Goal: Task Accomplishment & Management: Complete application form

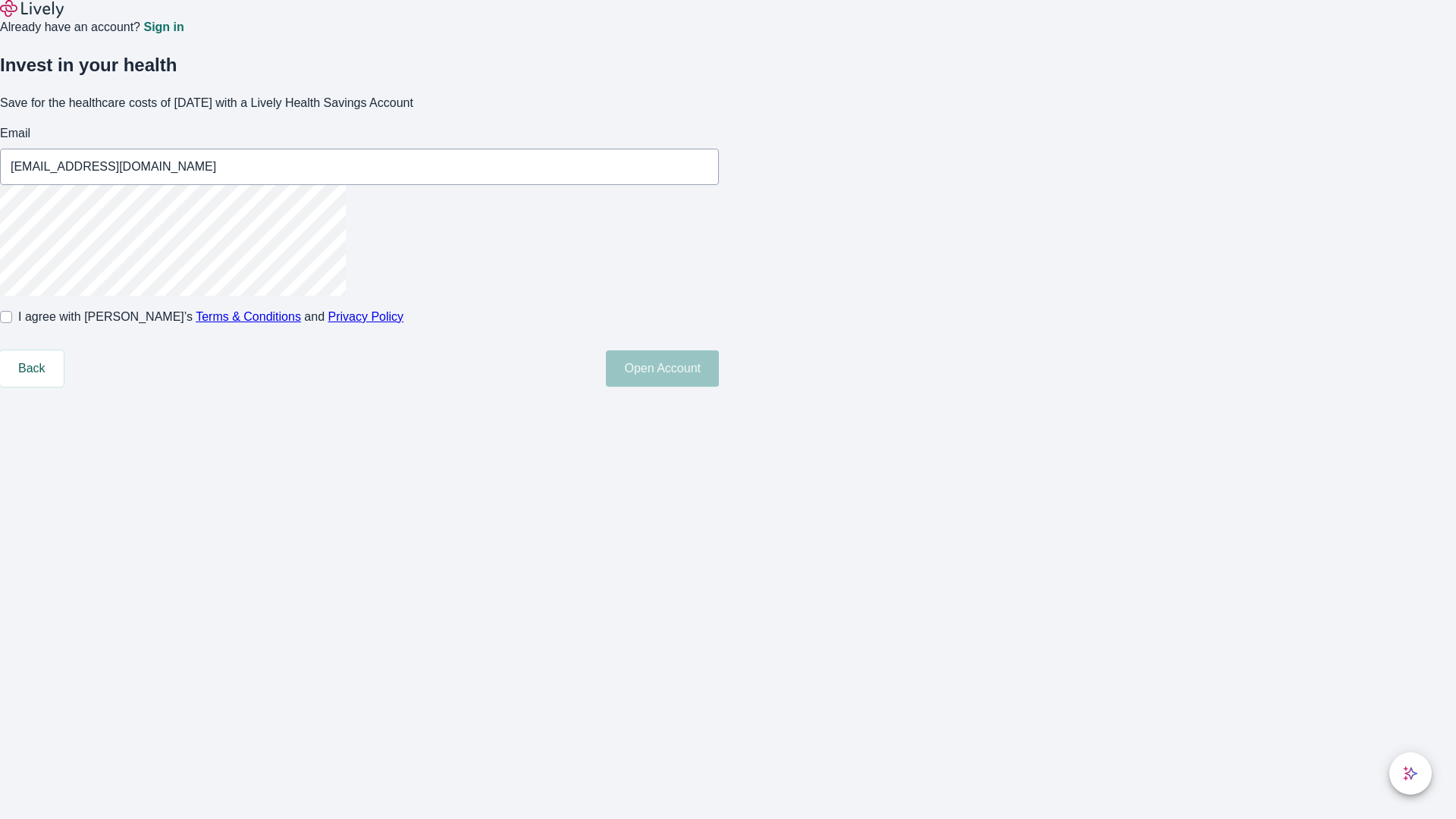
click at [12, 323] on input "I agree with Lively’s Terms & Conditions and Privacy Policy" at bounding box center [6, 317] width 12 height 12
checkbox input "true"
click at [718, 387] on button "Open Account" at bounding box center [663, 369] width 113 height 37
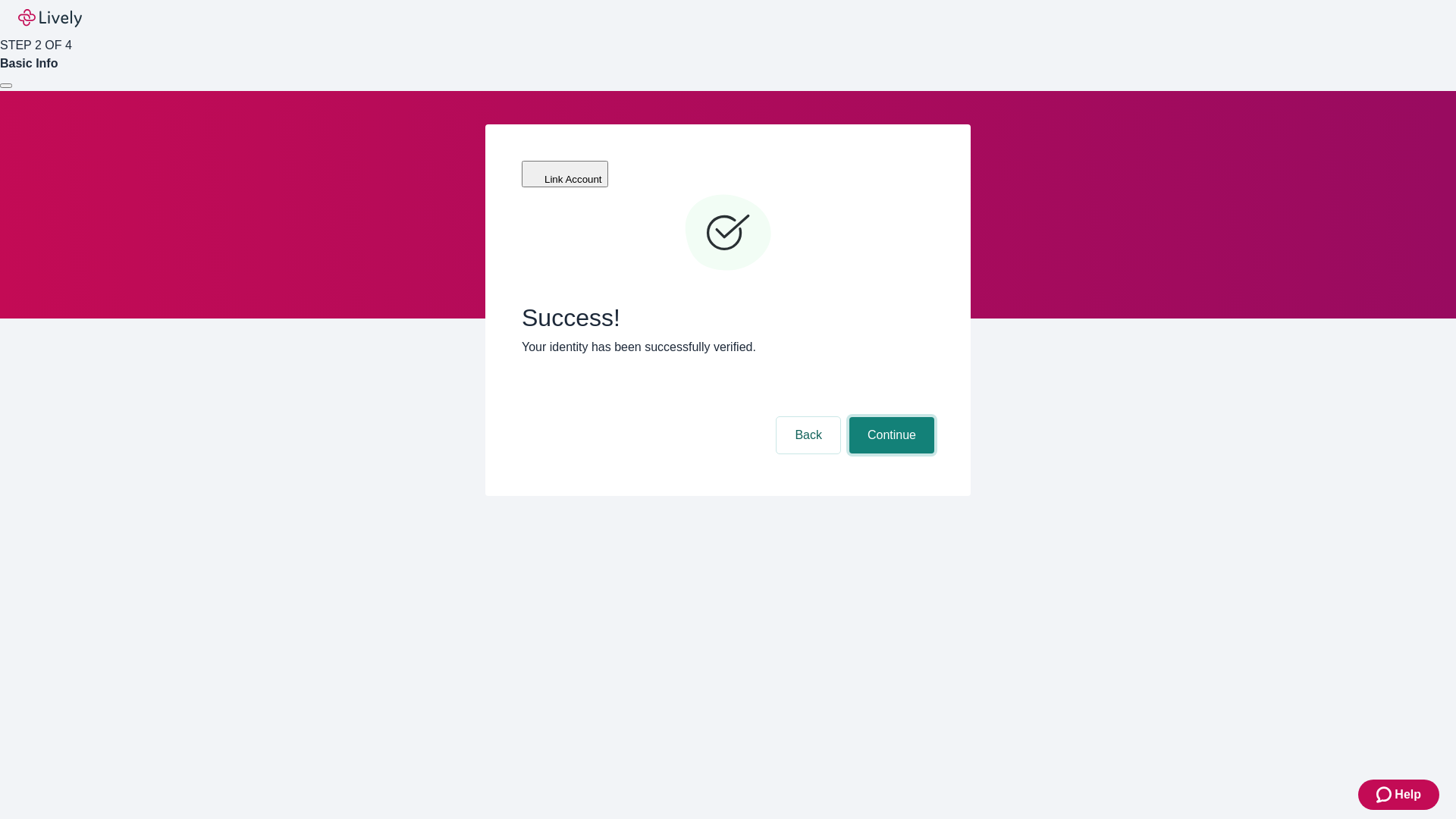
click at [889, 417] on button "Continue" at bounding box center [891, 436] width 85 height 37
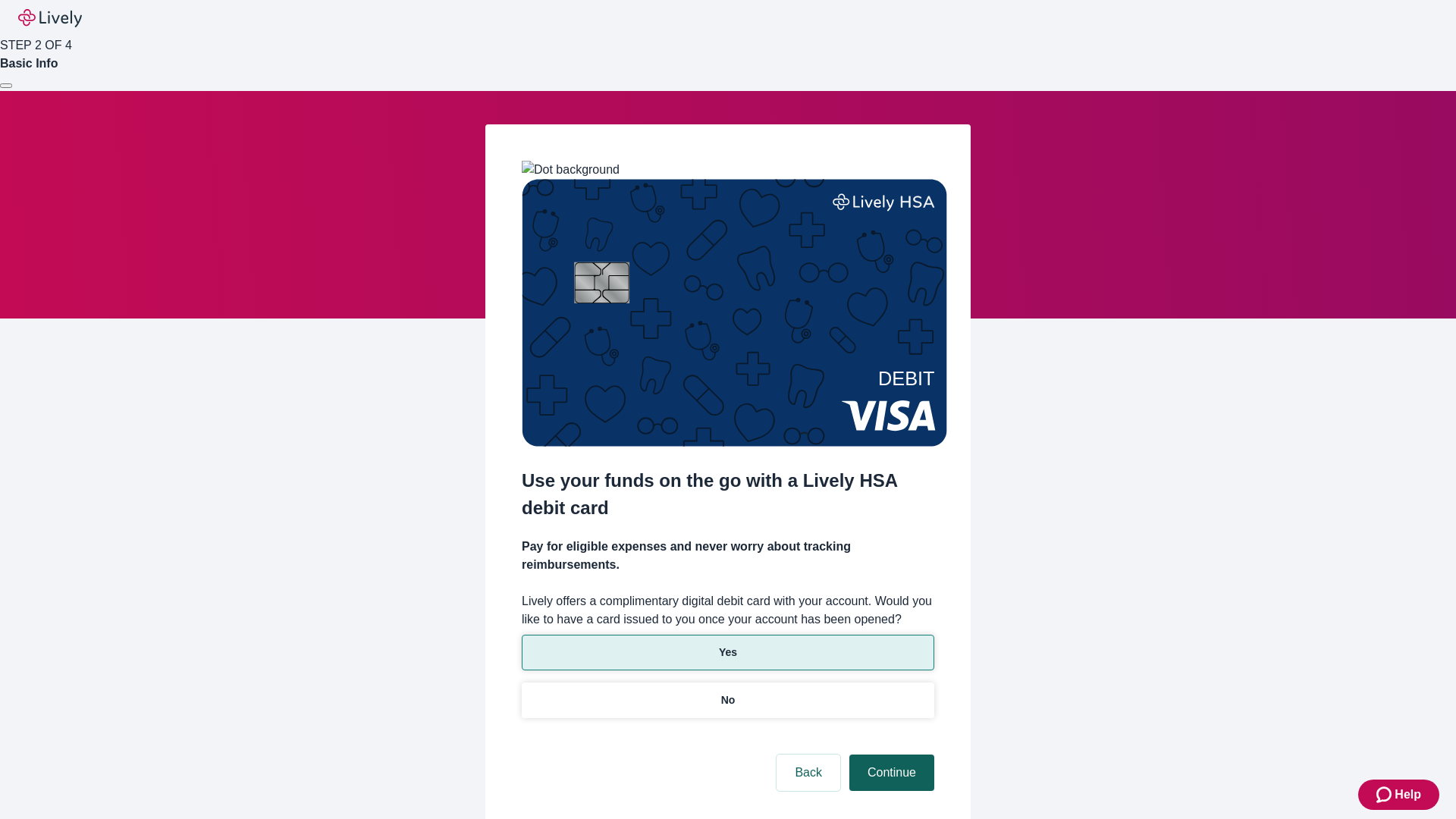
click at [727, 644] on p "Yes" at bounding box center [728, 652] width 18 height 16
click at [889, 755] on button "Continue" at bounding box center [891, 773] width 85 height 37
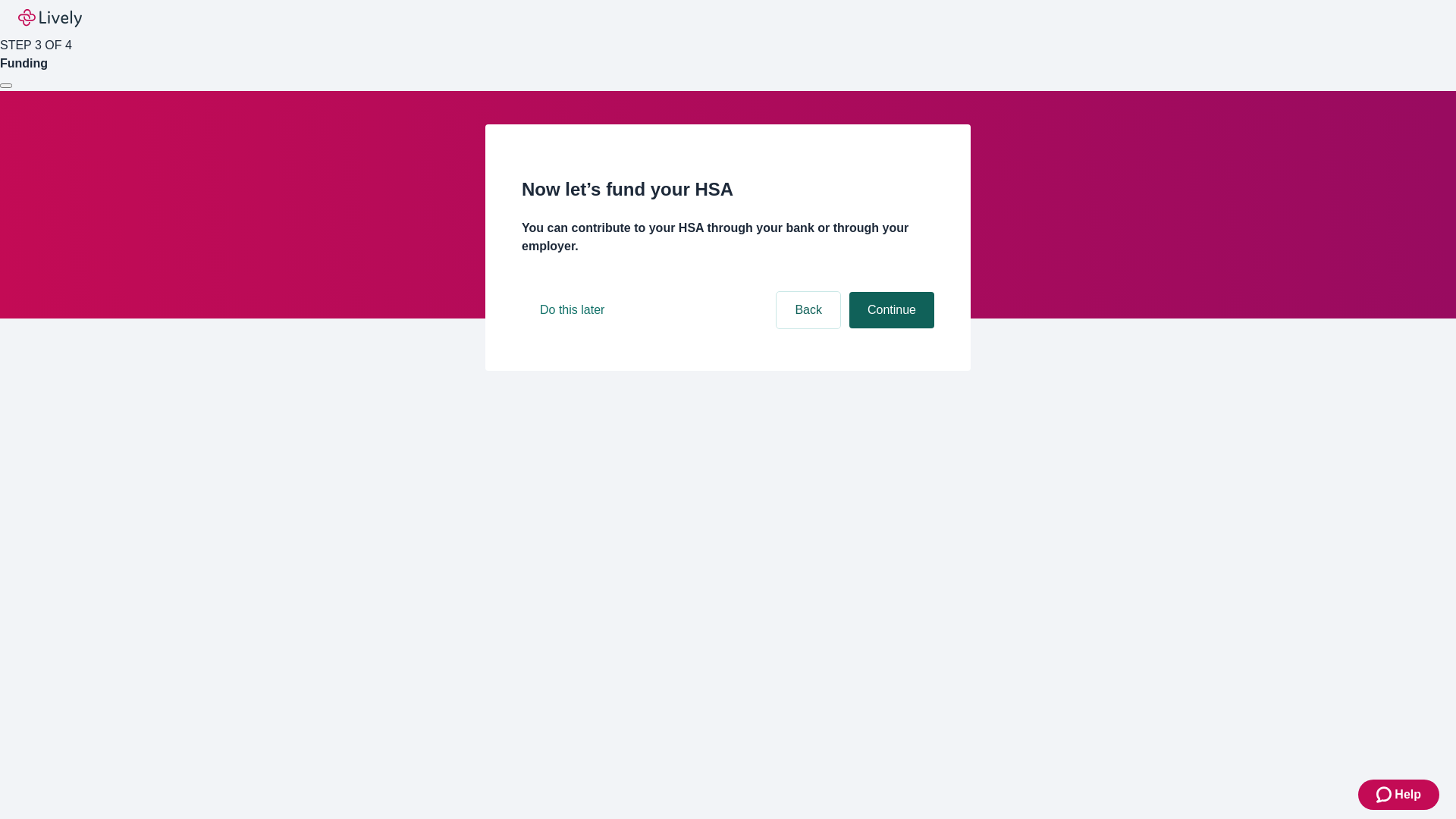
click at [889, 328] on button "Continue" at bounding box center [891, 310] width 85 height 37
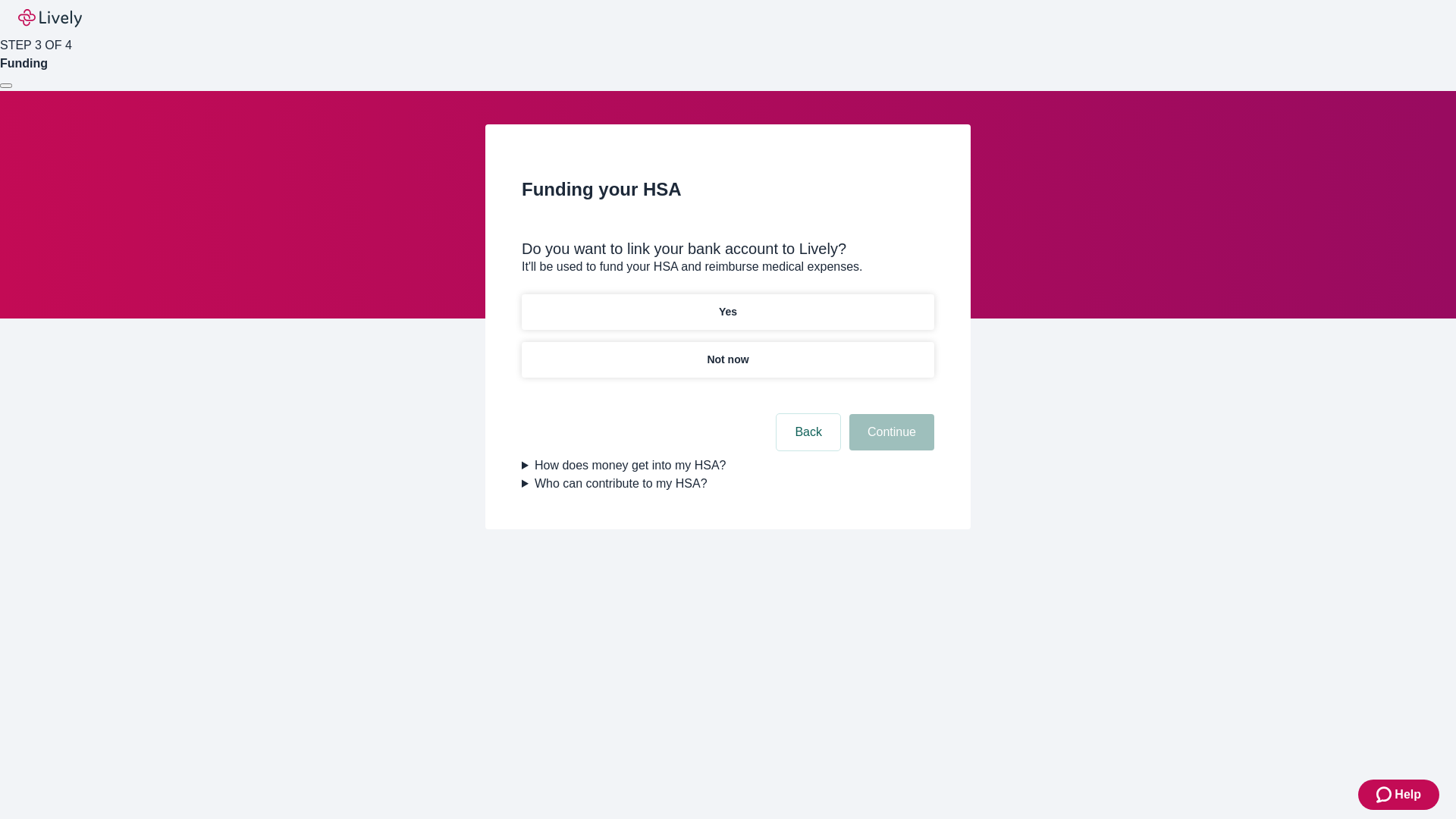
click at [727, 352] on p "Not now" at bounding box center [728, 360] width 41 height 16
click at [889, 442] on button "Continue" at bounding box center [891, 432] width 85 height 37
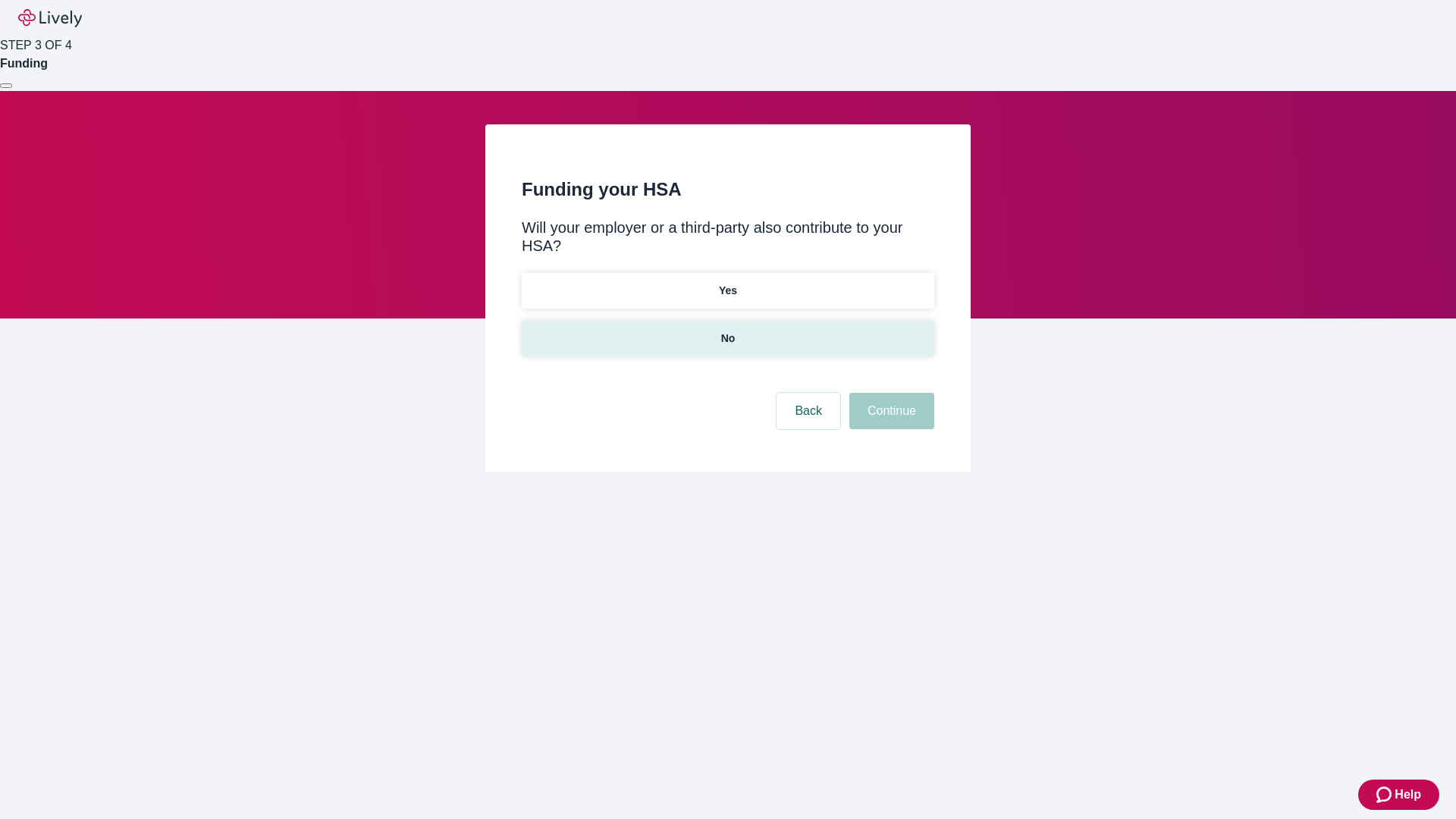
click at [727, 331] on p "No" at bounding box center [728, 338] width 15 height 16
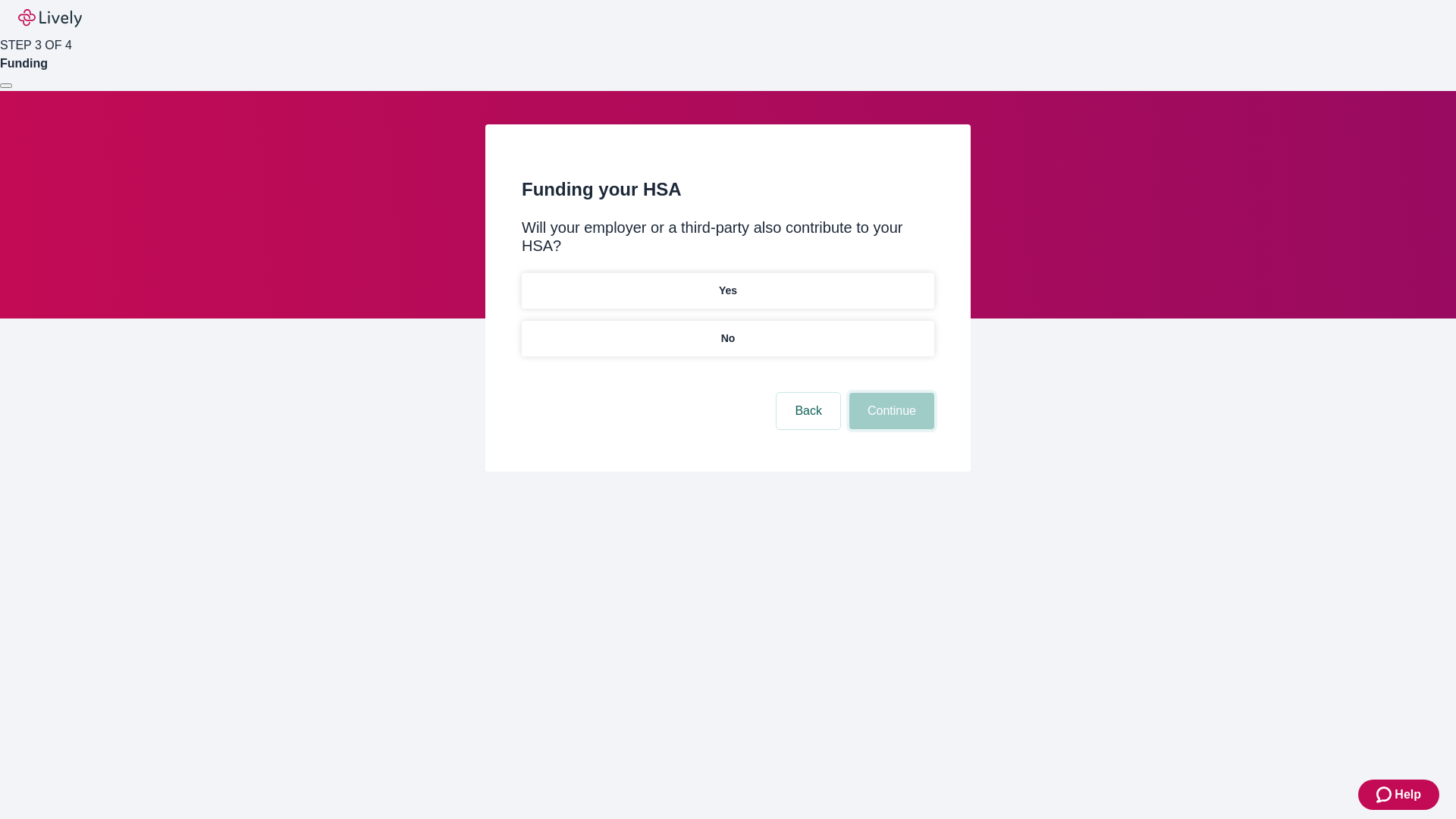
click at [889, 393] on button "Continue" at bounding box center [891, 411] width 85 height 37
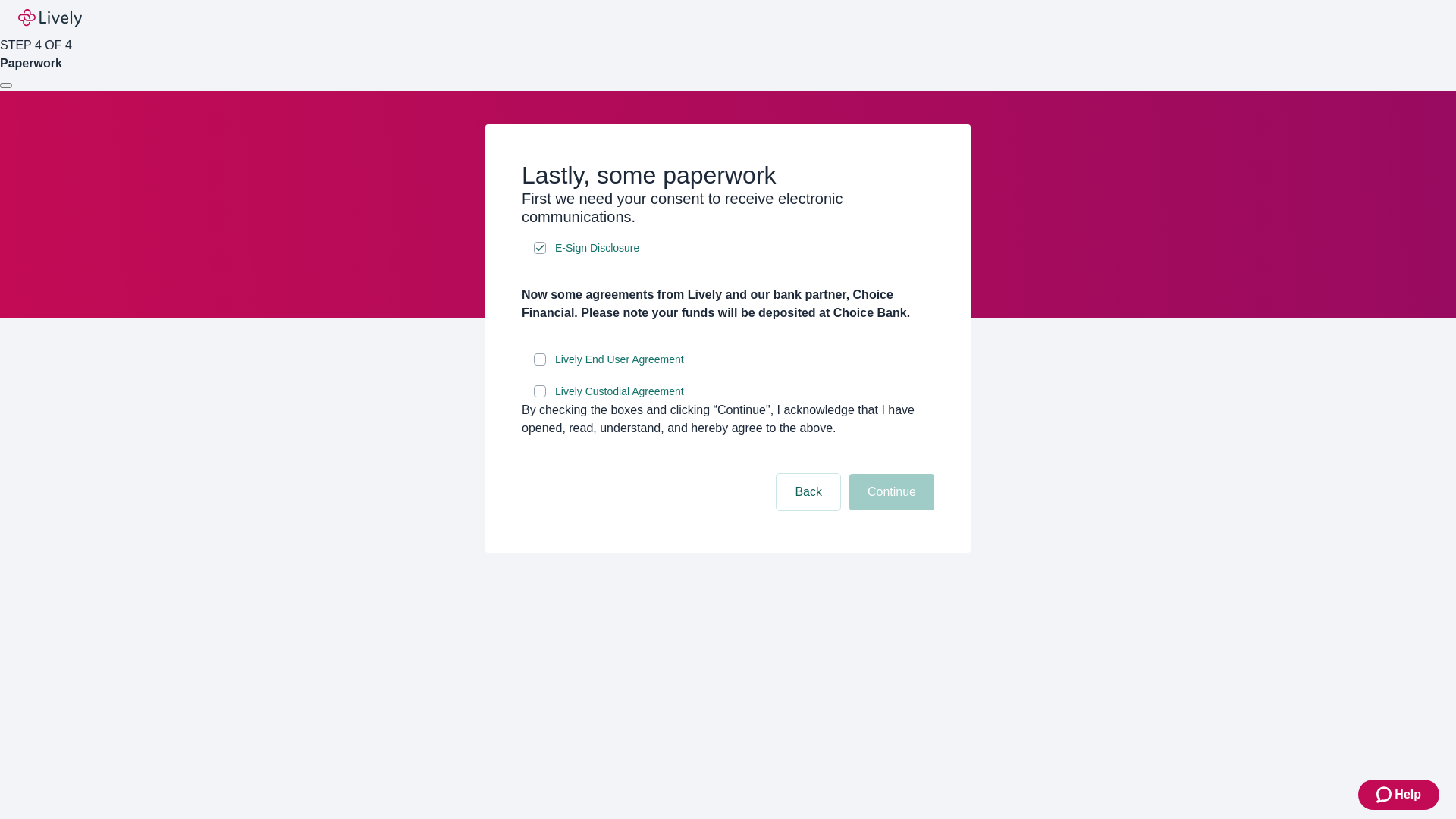
click at [540, 366] on input "Lively End User Agreement" at bounding box center [540, 360] width 12 height 12
checkbox input "true"
click at [540, 397] on input "Lively Custodial Agreement" at bounding box center [540, 391] width 12 height 12
checkbox input "true"
click at [889, 511] on button "Continue" at bounding box center [891, 492] width 85 height 37
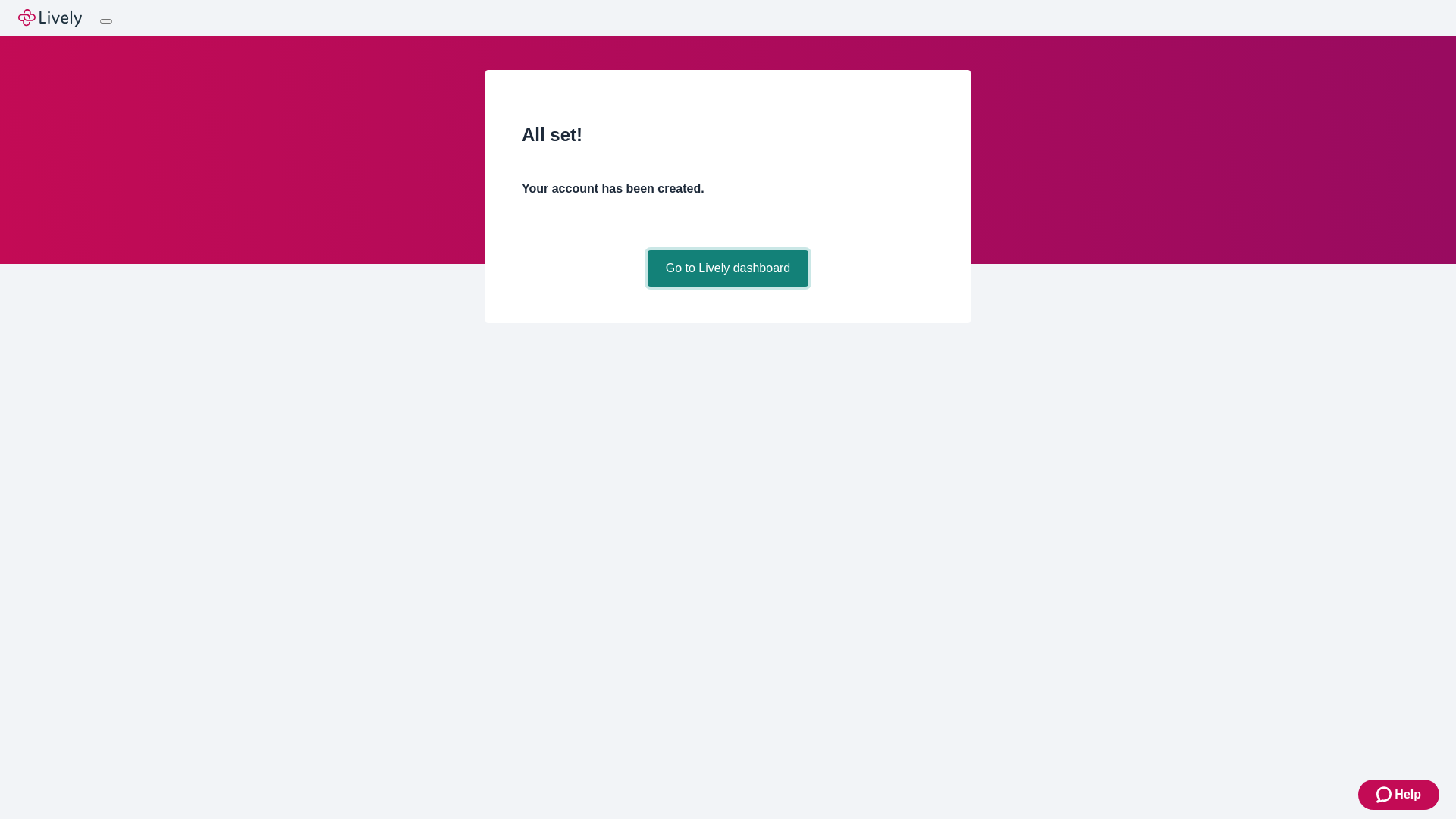
click at [727, 287] on link "Go to Lively dashboard" at bounding box center [728, 269] width 161 height 37
